Goal: Task Accomplishment & Management: Use online tool/utility

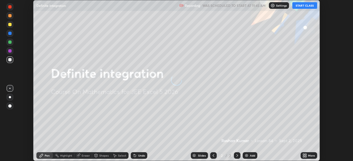
scroll to position [161, 353]
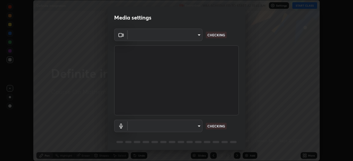
click at [193, 126] on body "Erase all Definite integration Recording WAS SCHEDULED TO START AT 11:45 AM Set…" at bounding box center [176, 80] width 353 height 161
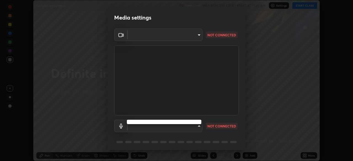
type input "05e465ff83a2709560b00517cc20afcec0d8c6759013130505a18faaf77a7109"
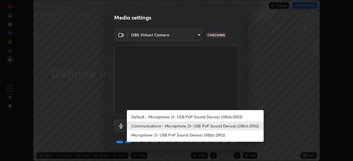
click at [188, 116] on li "Default - Microphone (3- USB PnP Sound Device) (08bb:2902)" at bounding box center [195, 117] width 137 height 9
type input "default"
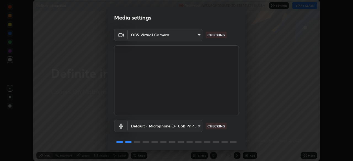
scroll to position [20, 0]
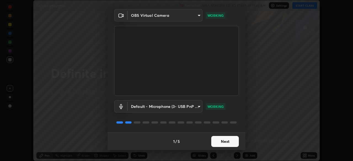
click at [221, 141] on button "Next" at bounding box center [225, 141] width 28 height 11
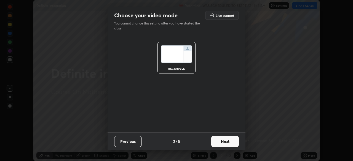
click at [220, 143] on button "Next" at bounding box center [225, 141] width 28 height 11
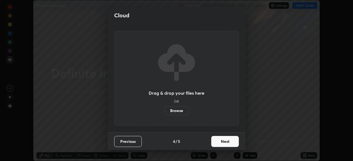
click at [221, 143] on button "Next" at bounding box center [225, 141] width 28 height 11
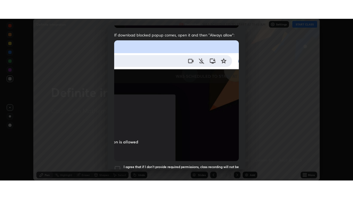
scroll to position [132, 0]
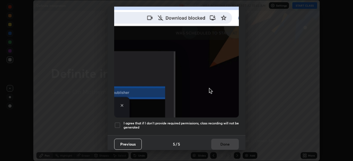
click at [213, 121] on h5 "I agree that if I don't provide required permissions, class recording will not …" at bounding box center [181, 125] width 115 height 9
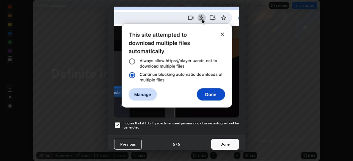
click at [220, 140] on button "Done" at bounding box center [225, 144] width 28 height 11
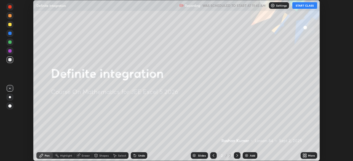
click at [307, 6] on button "START CLASS" at bounding box center [304, 5] width 25 height 7
click at [305, 155] on icon at bounding box center [303, 154] width 1 height 1
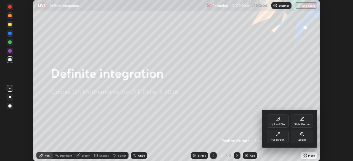
click at [278, 135] on icon at bounding box center [278, 134] width 4 height 4
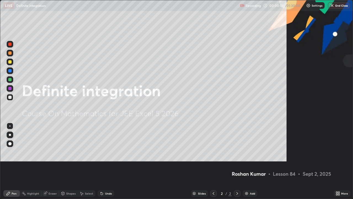
scroll to position [199, 353]
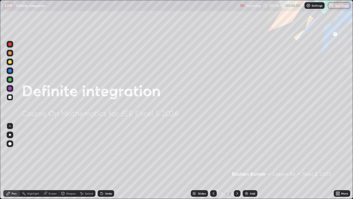
click at [246, 161] on img at bounding box center [246, 193] width 4 height 4
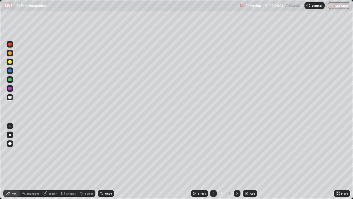
click at [10, 143] on div at bounding box center [9, 143] width 3 height 3
click at [10, 54] on div at bounding box center [9, 52] width 3 height 3
click at [9, 98] on div at bounding box center [9, 96] width 3 height 3
click at [246, 161] on img at bounding box center [246, 193] width 4 height 4
click at [9, 62] on div at bounding box center [9, 61] width 3 height 3
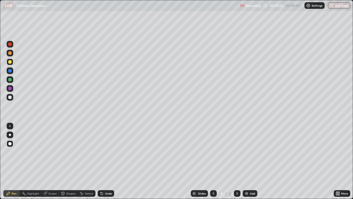
click at [51, 161] on div "Eraser" at bounding box center [53, 193] width 8 height 3
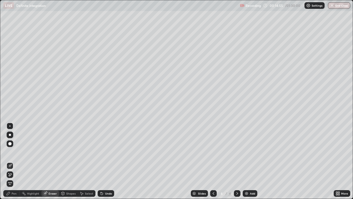
click at [15, 161] on div "Pen" at bounding box center [14, 193] width 5 height 3
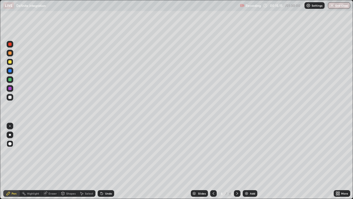
click at [11, 89] on div at bounding box center [9, 88] width 3 height 3
click at [12, 80] on div at bounding box center [10, 79] width 7 height 7
click at [10, 98] on div at bounding box center [9, 96] width 3 height 3
click at [12, 60] on div at bounding box center [10, 61] width 7 height 7
click at [11, 79] on div at bounding box center [9, 79] width 3 height 3
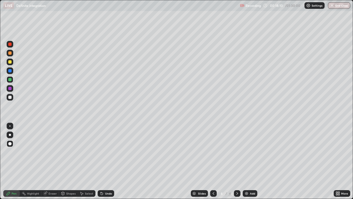
click at [10, 61] on div at bounding box center [9, 61] width 3 height 3
click at [10, 53] on div at bounding box center [9, 52] width 3 height 3
click at [10, 96] on div at bounding box center [9, 96] width 3 height 3
click at [11, 71] on div at bounding box center [9, 70] width 3 height 3
click at [10, 89] on div at bounding box center [9, 88] width 3 height 3
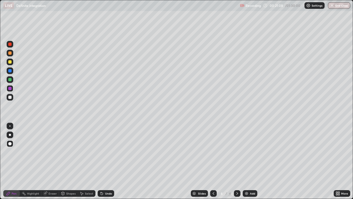
click at [10, 64] on div at bounding box center [10, 61] width 7 height 7
click at [215, 161] on div at bounding box center [213, 193] width 7 height 11
click at [237, 161] on icon at bounding box center [237, 193] width 4 height 4
click at [216, 161] on div at bounding box center [213, 193] width 7 height 11
click at [236, 161] on icon at bounding box center [237, 193] width 4 height 4
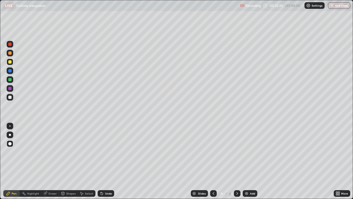
click at [246, 161] on img at bounding box center [246, 193] width 4 height 4
click at [213, 161] on icon at bounding box center [214, 193] width 2 height 3
click at [236, 161] on icon at bounding box center [237, 193] width 4 height 4
click at [212, 161] on icon at bounding box center [213, 193] width 4 height 4
click at [237, 161] on icon at bounding box center [237, 193] width 4 height 4
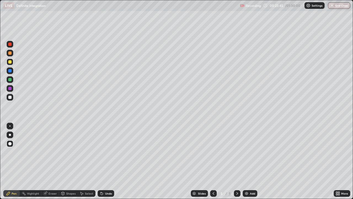
click at [10, 89] on div at bounding box center [9, 88] width 3 height 3
click at [10, 80] on div at bounding box center [9, 79] width 3 height 3
click at [52, 161] on div "Eraser" at bounding box center [53, 193] width 8 height 3
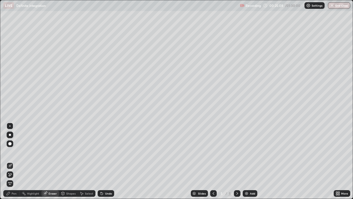
click at [13, 161] on div "Pen" at bounding box center [14, 193] width 5 height 3
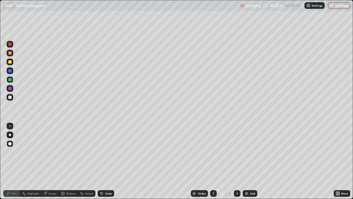
click at [10, 89] on div at bounding box center [9, 88] width 3 height 3
click at [10, 71] on div at bounding box center [9, 70] width 3 height 3
click at [9, 98] on div at bounding box center [9, 96] width 3 height 3
click at [212, 161] on icon at bounding box center [213, 193] width 4 height 4
click at [236, 161] on icon at bounding box center [237, 193] width 4 height 4
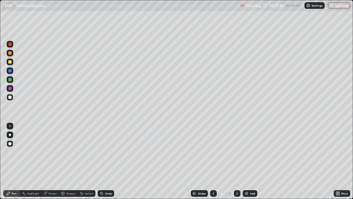
click at [245, 161] on img at bounding box center [246, 193] width 4 height 4
click at [9, 53] on div at bounding box center [9, 52] width 3 height 3
click at [10, 80] on div at bounding box center [9, 79] width 3 height 3
click at [9, 72] on div at bounding box center [9, 70] width 3 height 3
click at [11, 88] on div at bounding box center [9, 88] width 3 height 3
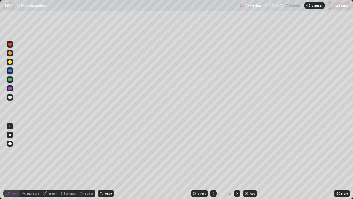
click at [11, 80] on div at bounding box center [9, 79] width 3 height 3
click at [10, 97] on div at bounding box center [9, 96] width 3 height 3
click at [10, 79] on div at bounding box center [9, 79] width 3 height 3
click at [10, 63] on div at bounding box center [9, 61] width 3 height 3
click at [51, 161] on div "Eraser" at bounding box center [53, 193] width 8 height 3
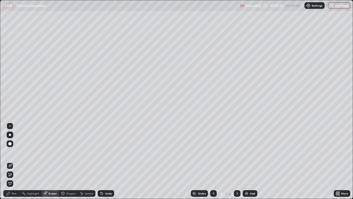
click at [14, 161] on div "Pen" at bounding box center [14, 193] width 5 height 3
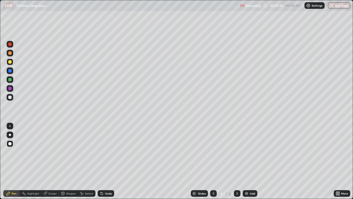
click at [10, 97] on div at bounding box center [9, 96] width 3 height 3
click at [9, 45] on div at bounding box center [9, 43] width 3 height 3
click at [10, 89] on div at bounding box center [9, 88] width 3 height 3
click at [12, 79] on div at bounding box center [10, 79] width 7 height 7
click at [11, 71] on div at bounding box center [9, 70] width 3 height 3
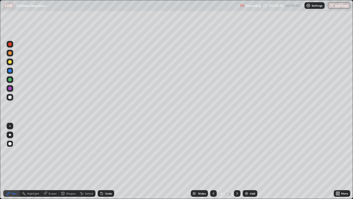
click at [10, 43] on div at bounding box center [9, 43] width 3 height 3
click at [10, 98] on div at bounding box center [9, 96] width 3 height 3
click at [10, 71] on div at bounding box center [9, 70] width 3 height 3
click at [10, 62] on div at bounding box center [9, 61] width 3 height 3
click at [10, 98] on div at bounding box center [9, 96] width 3 height 3
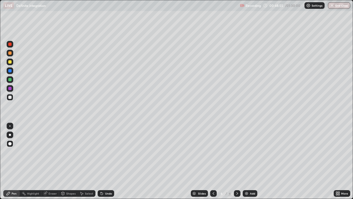
click at [9, 45] on div at bounding box center [9, 43] width 3 height 3
click at [246, 161] on img at bounding box center [246, 193] width 4 height 4
click at [9, 97] on div at bounding box center [9, 96] width 3 height 3
click at [9, 88] on div at bounding box center [9, 88] width 3 height 3
click at [10, 80] on div at bounding box center [9, 79] width 3 height 3
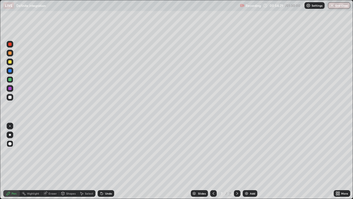
click at [10, 44] on div at bounding box center [9, 43] width 3 height 3
click at [9, 71] on div at bounding box center [9, 70] width 3 height 3
click at [11, 62] on div at bounding box center [9, 61] width 3 height 3
click at [246, 161] on img at bounding box center [246, 193] width 4 height 4
click at [10, 80] on div at bounding box center [9, 79] width 3 height 3
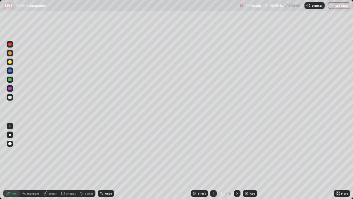
click at [10, 71] on div at bounding box center [9, 70] width 3 height 3
click at [11, 98] on div at bounding box center [9, 96] width 3 height 3
click at [213, 161] on icon at bounding box center [213, 193] width 4 height 4
click at [237, 161] on icon at bounding box center [237, 193] width 4 height 4
click at [10, 89] on div at bounding box center [9, 88] width 3 height 3
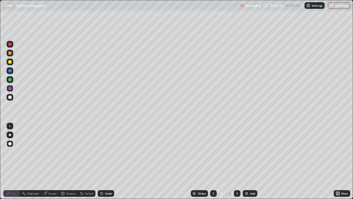
click at [10, 81] on div at bounding box center [9, 79] width 3 height 3
click at [11, 88] on div at bounding box center [9, 88] width 3 height 3
click at [10, 44] on div at bounding box center [9, 43] width 3 height 3
click at [9, 53] on div at bounding box center [9, 52] width 3 height 3
click at [245, 161] on img at bounding box center [246, 193] width 4 height 4
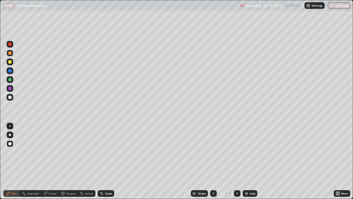
click at [10, 80] on div at bounding box center [9, 79] width 3 height 3
click at [10, 98] on div at bounding box center [9, 96] width 3 height 3
click at [9, 89] on div at bounding box center [9, 88] width 3 height 3
click at [9, 71] on div at bounding box center [9, 70] width 3 height 3
click at [246, 161] on img at bounding box center [246, 193] width 4 height 4
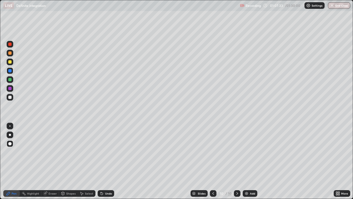
click at [10, 45] on div at bounding box center [9, 43] width 3 height 3
click at [10, 79] on div at bounding box center [9, 79] width 3 height 3
click at [10, 98] on div at bounding box center [9, 96] width 3 height 3
click at [9, 89] on div at bounding box center [9, 88] width 3 height 3
click at [10, 98] on div at bounding box center [9, 96] width 3 height 3
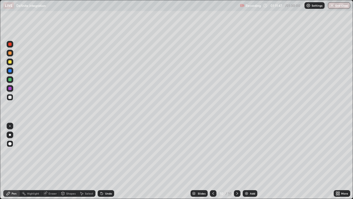
click at [9, 62] on div at bounding box center [9, 61] width 3 height 3
click at [246, 161] on img at bounding box center [246, 193] width 4 height 4
click at [9, 97] on div at bounding box center [9, 96] width 3 height 3
click at [9, 88] on div at bounding box center [9, 88] width 3 height 3
click at [10, 80] on div at bounding box center [9, 79] width 3 height 3
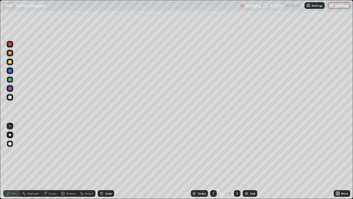
click at [9, 71] on div at bounding box center [9, 70] width 3 height 3
click at [246, 161] on img at bounding box center [246, 193] width 4 height 4
click at [9, 79] on div at bounding box center [9, 79] width 3 height 3
click at [8, 54] on div at bounding box center [9, 52] width 3 height 3
click at [10, 97] on div at bounding box center [9, 96] width 3 height 3
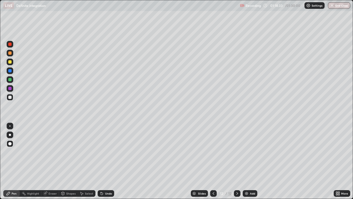
click at [10, 71] on div at bounding box center [9, 70] width 3 height 3
click at [9, 88] on div at bounding box center [9, 88] width 3 height 3
click at [12, 46] on div at bounding box center [10, 44] width 7 height 7
click at [341, 6] on button "End Class" at bounding box center [339, 5] width 22 height 7
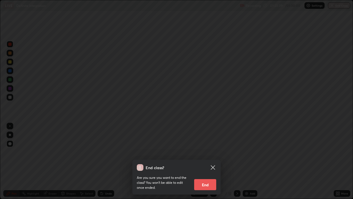
click at [207, 161] on button "End" at bounding box center [205, 184] width 22 height 11
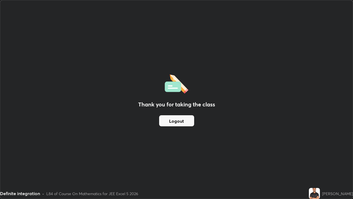
click at [180, 121] on button "Logout" at bounding box center [176, 120] width 35 height 11
